Goal: Transaction & Acquisition: Purchase product/service

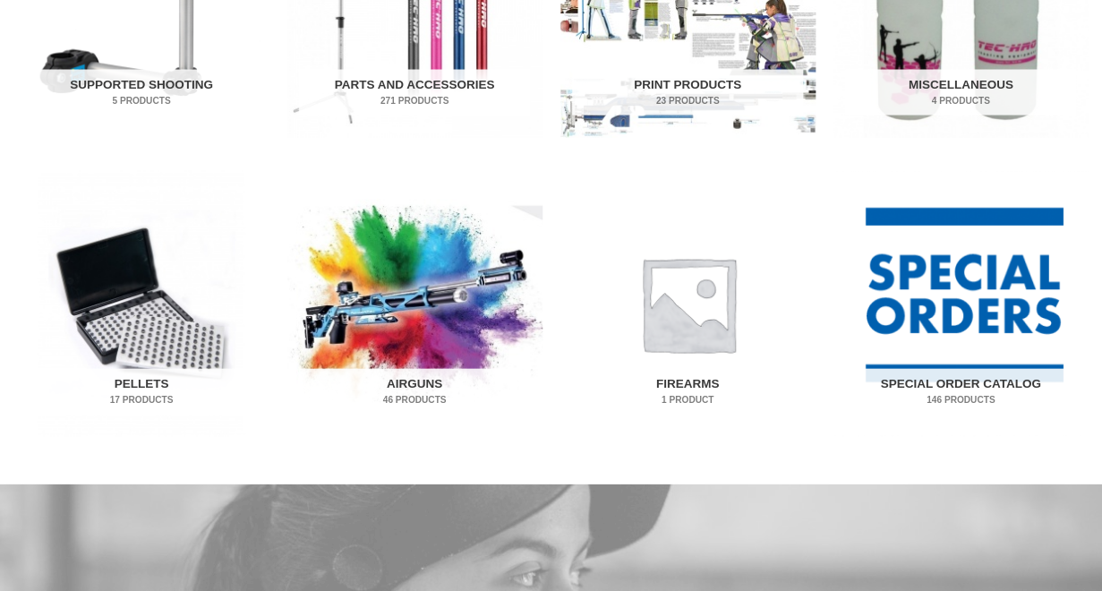
scroll to position [1080, 0]
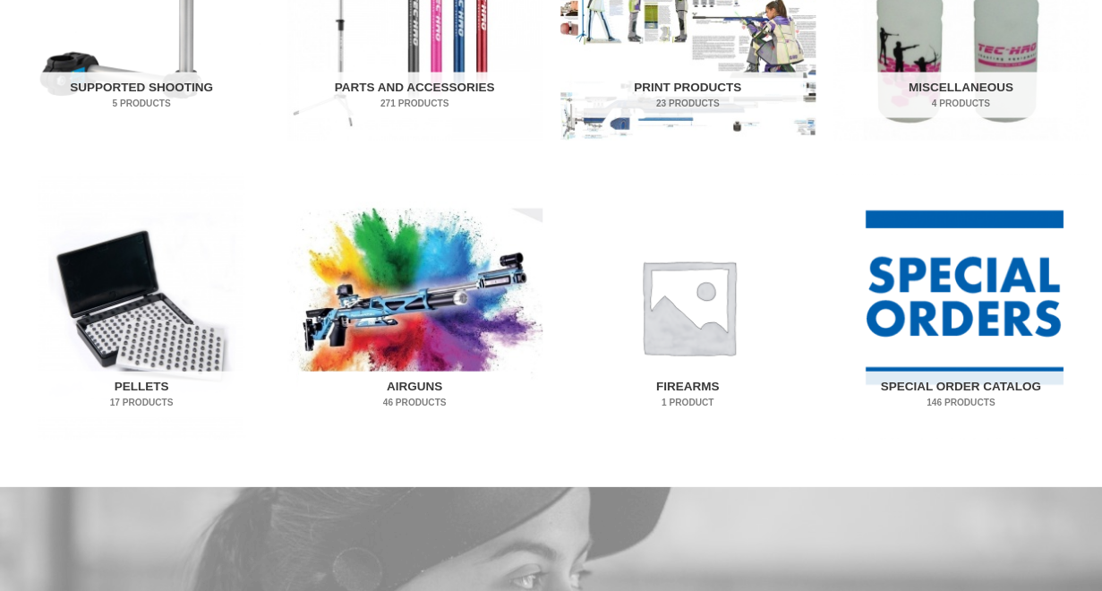
click at [430, 309] on img "Visit product category Airguns" at bounding box center [414, 306] width 255 height 266
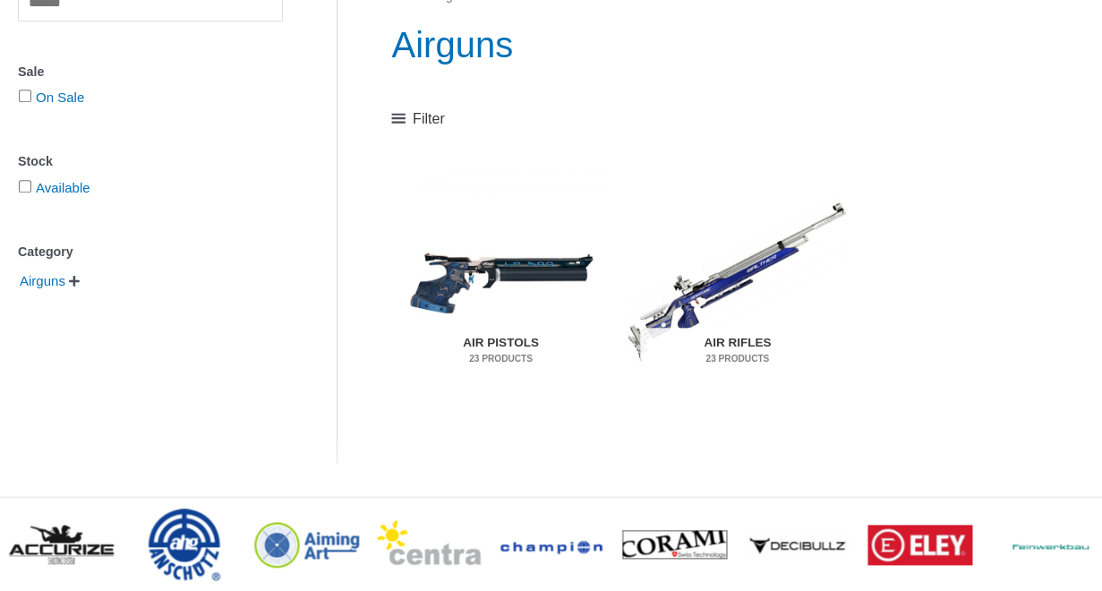
scroll to position [259, 0]
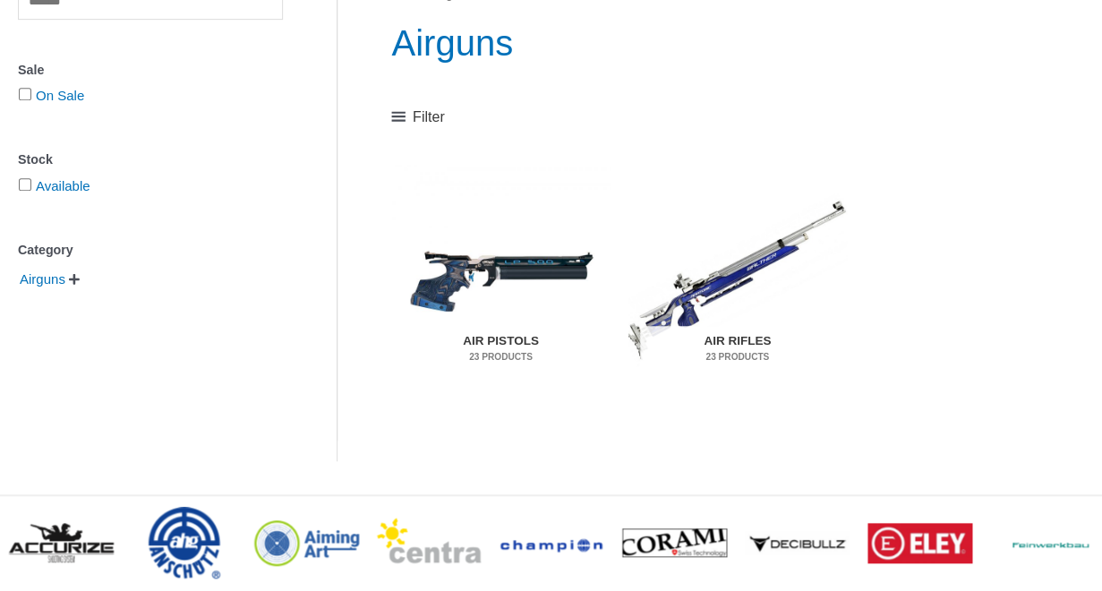
click at [507, 269] on img "Visit product category Air Pistols" at bounding box center [500, 279] width 218 height 229
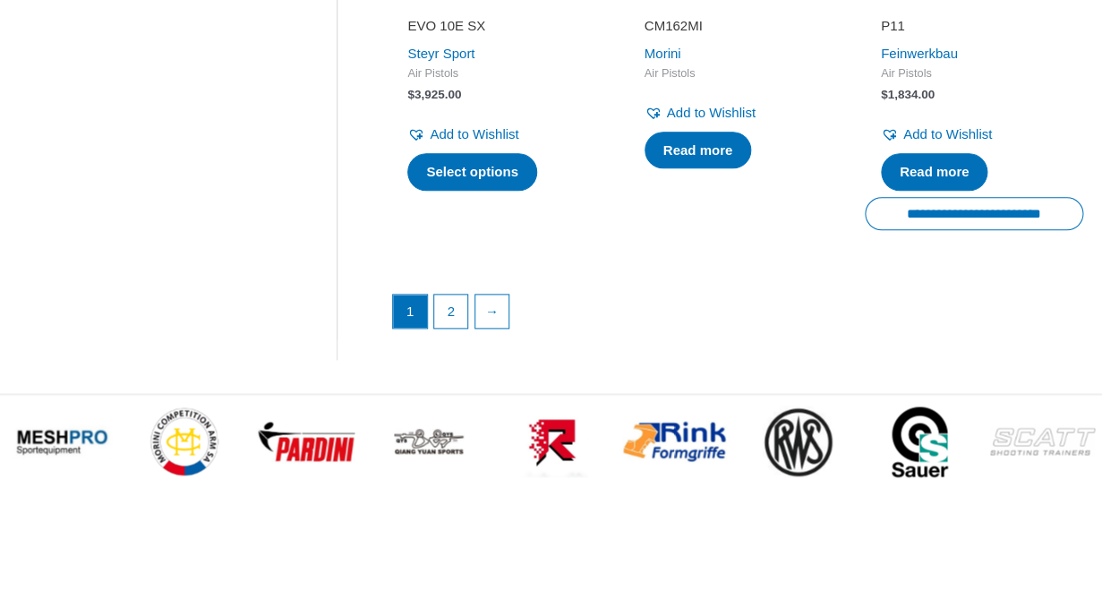
scroll to position [2783, 0]
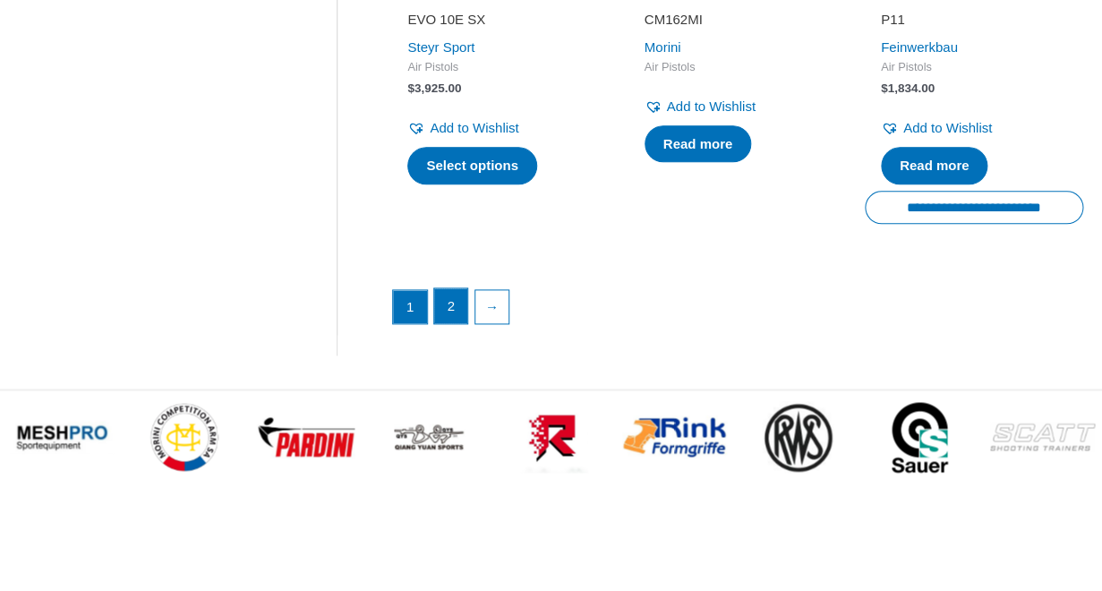
click at [454, 288] on link "2" at bounding box center [451, 306] width 34 height 36
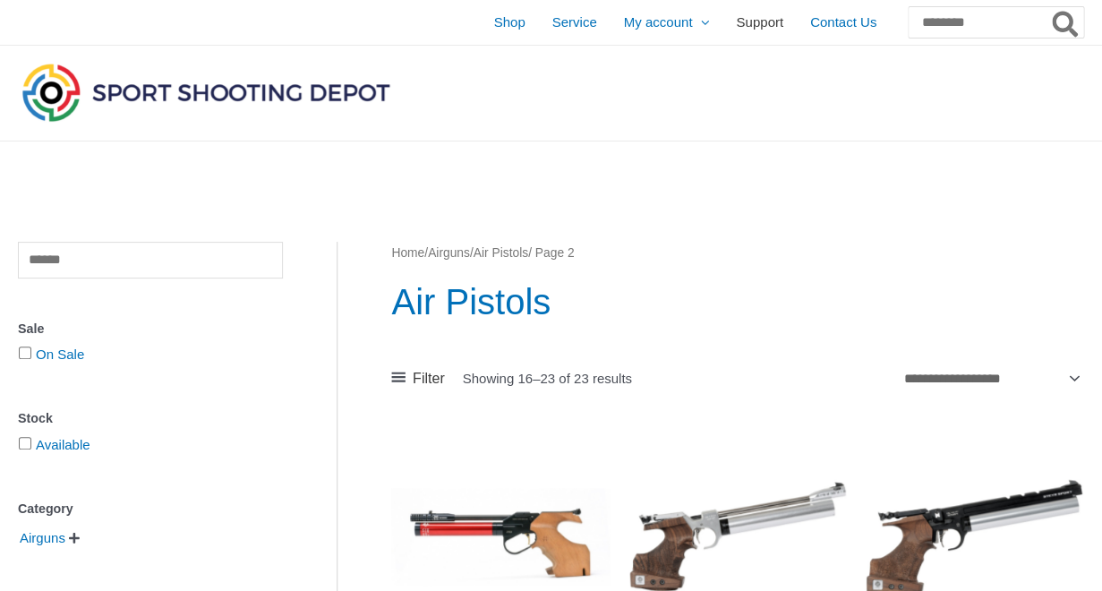
click at [736, 24] on span "Support" at bounding box center [759, 22] width 47 height 45
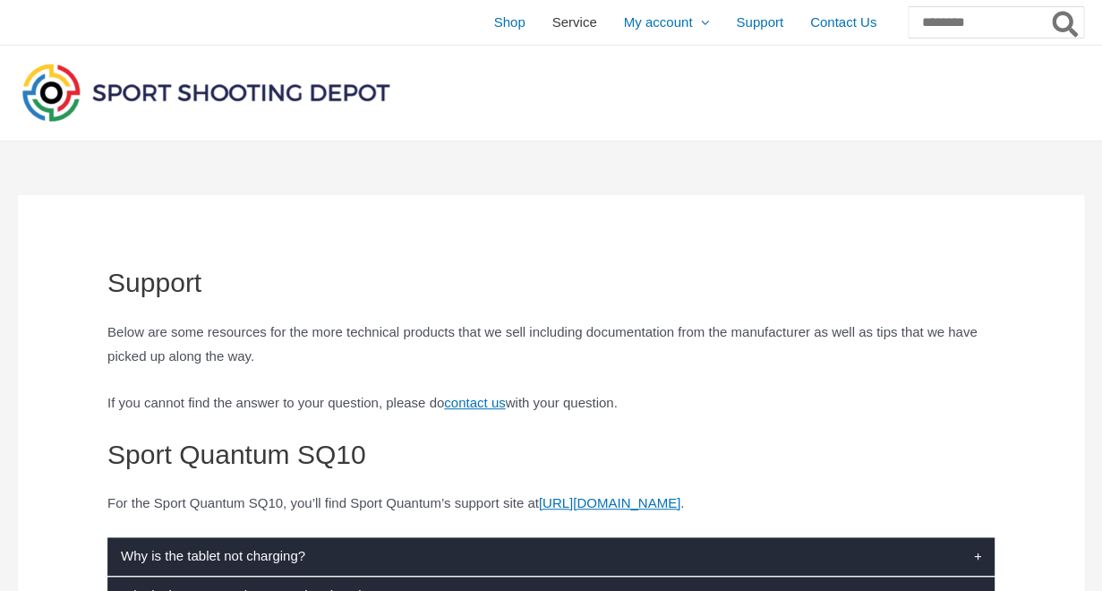
click at [552, 23] on span "Service" at bounding box center [574, 22] width 45 height 45
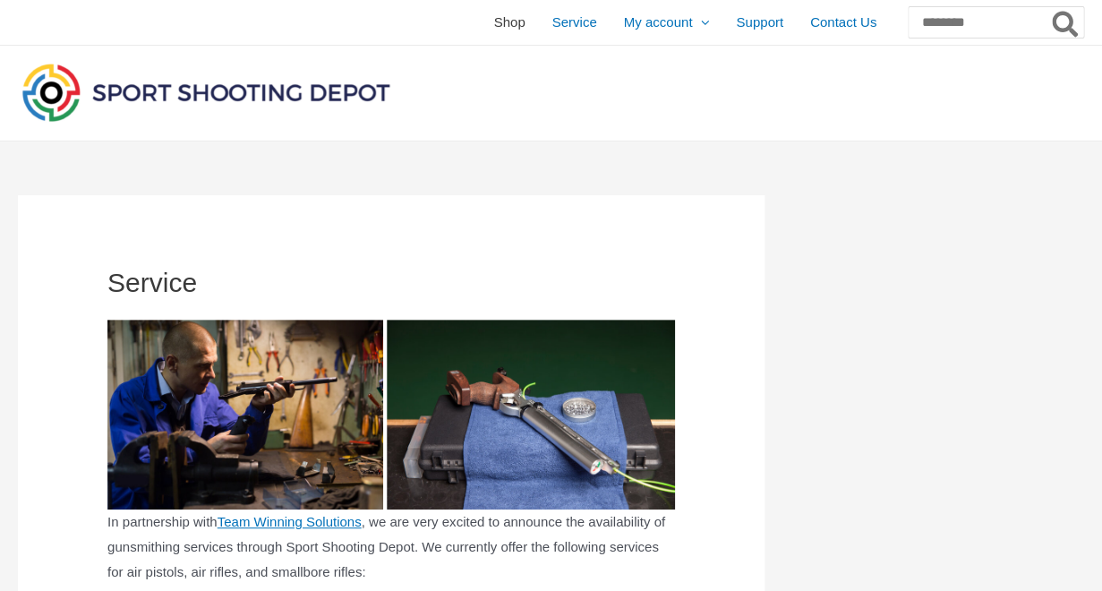
click at [493, 21] on span "Shop" at bounding box center [508, 22] width 31 height 45
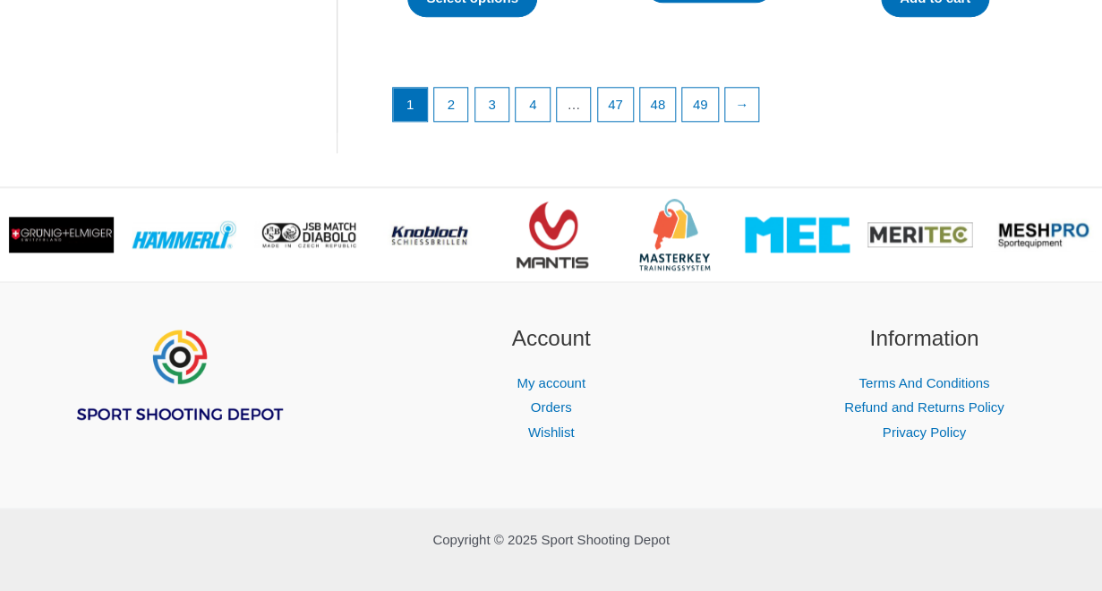
scroll to position [2814, 0]
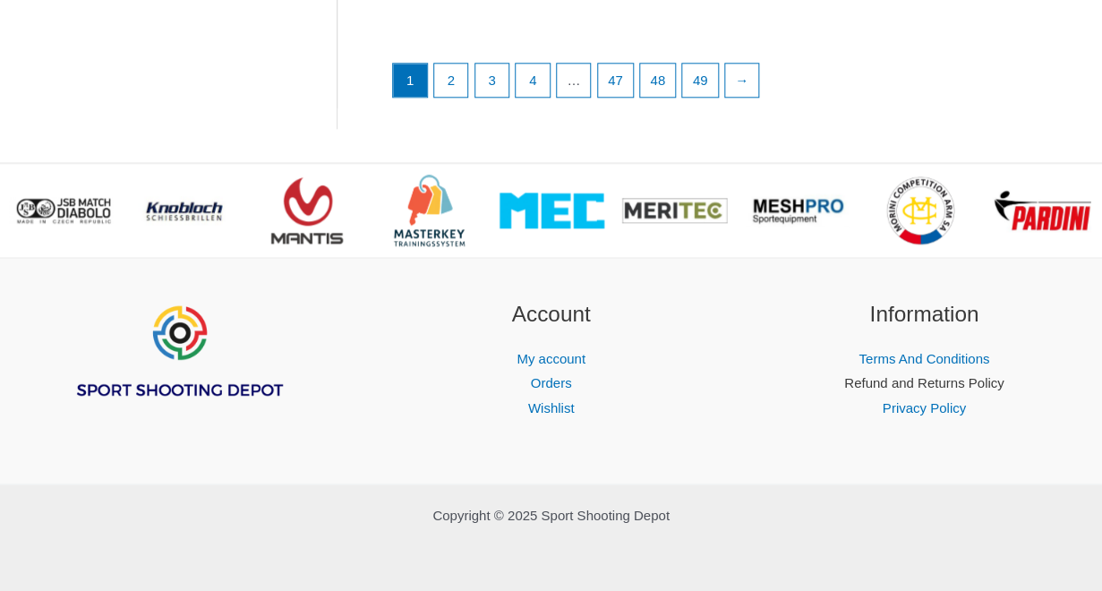
click at [872, 385] on link "Refund and Returns Policy" at bounding box center [923, 382] width 159 height 15
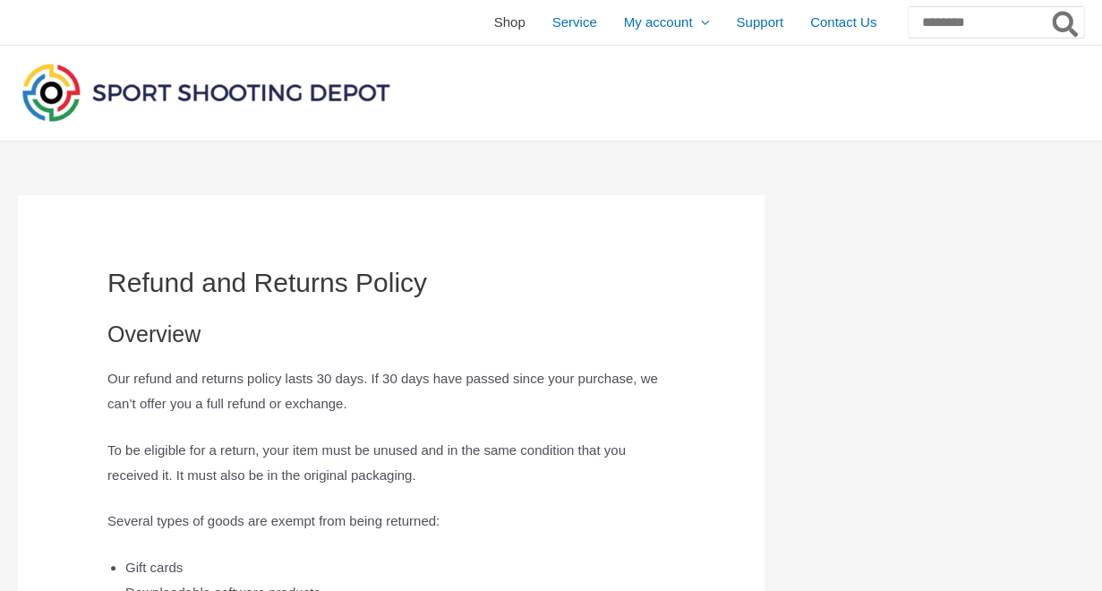
click at [493, 26] on span "Shop" at bounding box center [508, 22] width 31 height 45
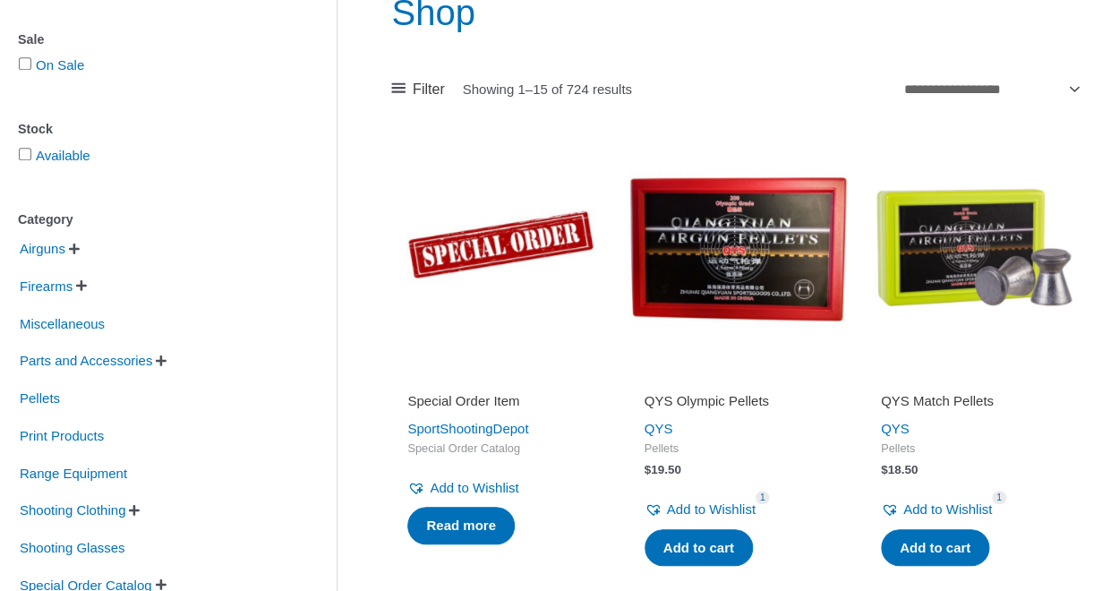
scroll to position [247, 0]
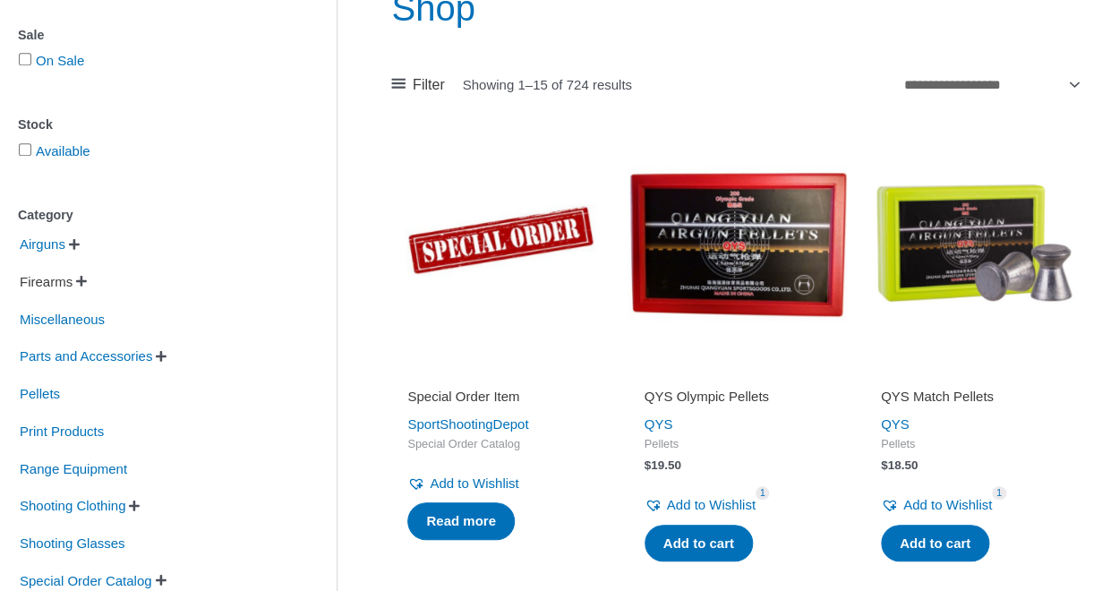
click at [59, 284] on span "Firearms" at bounding box center [46, 282] width 56 height 30
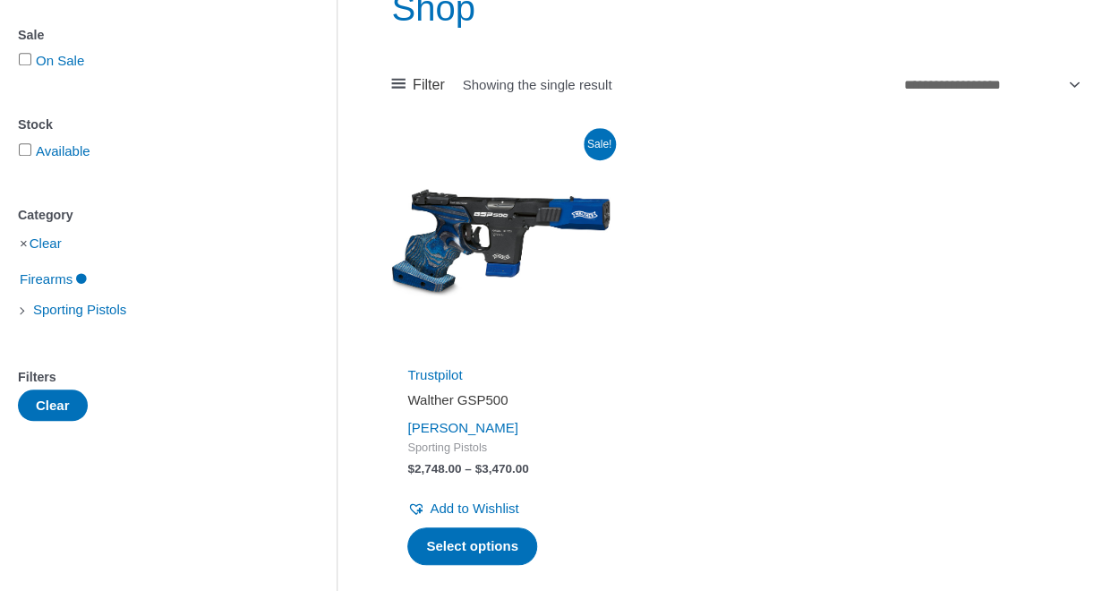
click at [505, 225] on img at bounding box center [500, 242] width 218 height 218
